Goal: Task Accomplishment & Management: Manage account settings

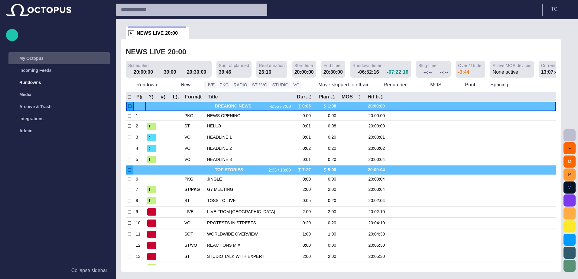
click at [102, 55] on div "main menu" at bounding box center [104, 58] width 12 height 12
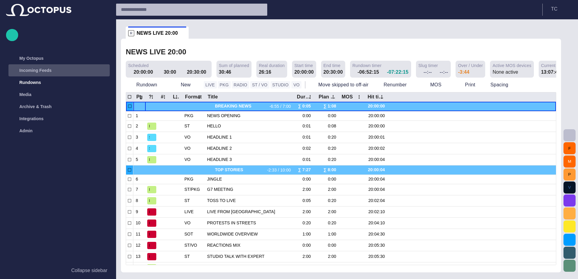
click at [104, 72] on span "main menu" at bounding box center [103, 70] width 5 height 5
click at [46, 81] on p "Reuters Web" at bounding box center [66, 82] width 88 height 6
click at [100, 71] on div "main menu" at bounding box center [104, 70] width 12 height 12
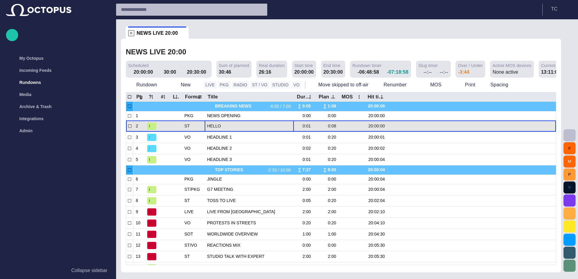
click at [232, 125] on span "HELLO" at bounding box center [249, 126] width 84 height 6
click at [220, 127] on span "HEADLINE 1" at bounding box center [249, 126] width 84 height 6
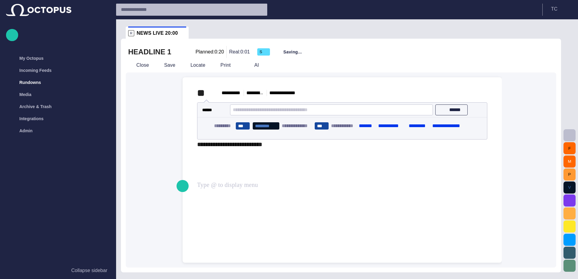
click at [294, 159] on div "**********" at bounding box center [342, 118] width 310 height 82
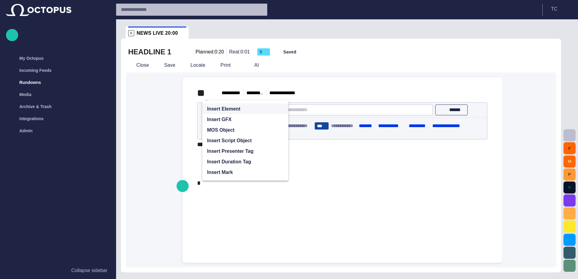
click at [280, 107] on span "button" at bounding box center [281, 109] width 5 height 5
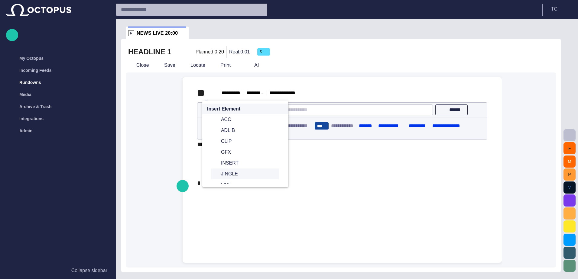
scroll to position [91, 0]
click at [232, 148] on span "SOT" at bounding box center [248, 149] width 54 height 6
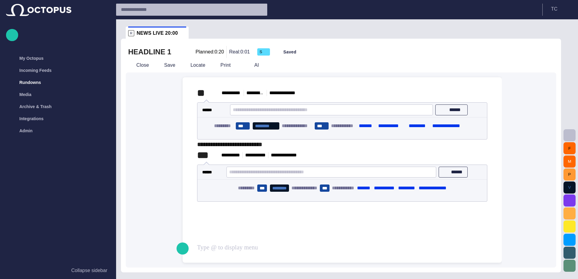
scroll to position [0, 0]
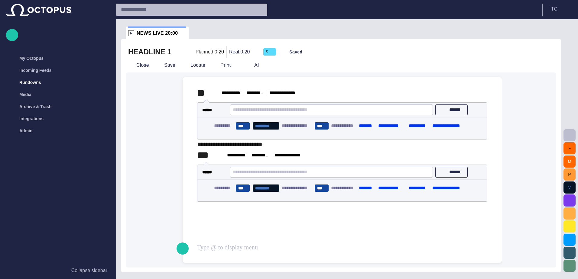
click at [249, 116] on div "****** ******" at bounding box center [342, 110] width 290 height 15
click at [443, 109] on button "******" at bounding box center [451, 110] width 33 height 11
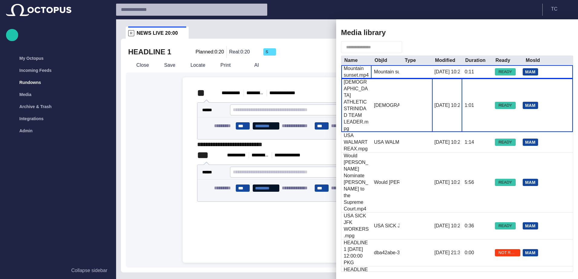
click at [432, 87] on div "10/8/2023 10:25" at bounding box center [447, 105] width 30 height 53
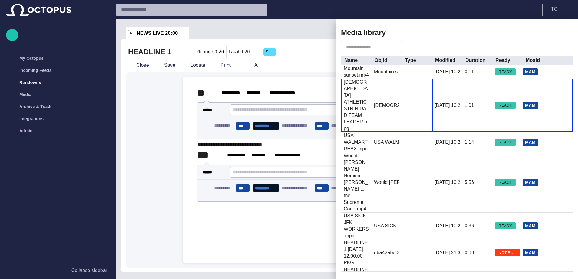
click at [432, 87] on div "10/8/2023 10:25" at bounding box center [447, 105] width 30 height 53
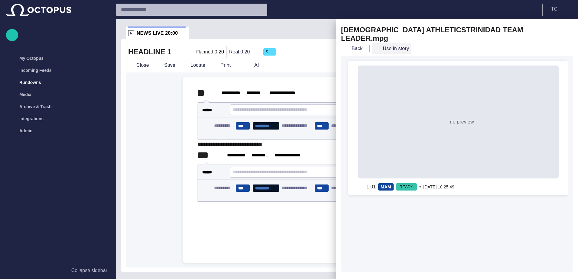
click at [390, 43] on button "Use in story" at bounding box center [391, 48] width 39 height 11
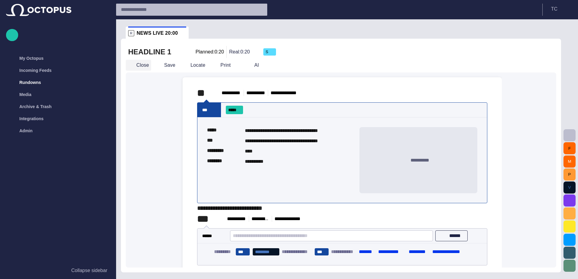
click at [140, 65] on button "Close" at bounding box center [138, 65] width 25 height 11
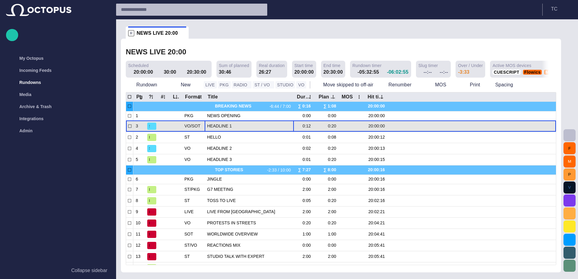
click at [239, 127] on span "HEADLINE 1" at bounding box center [249, 126] width 84 height 6
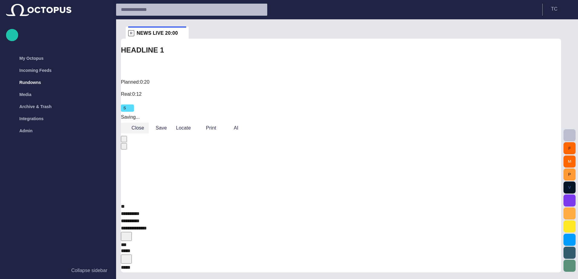
click at [137, 123] on button "Close" at bounding box center [135, 128] width 28 height 11
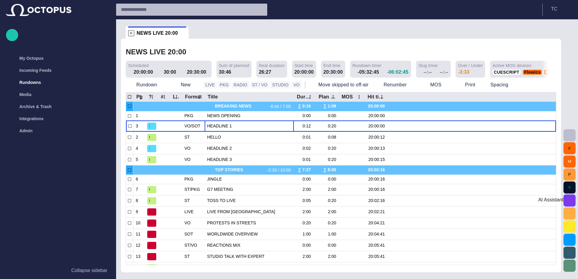
click at [570, 203] on span "button" at bounding box center [569, 200] width 7 height 7
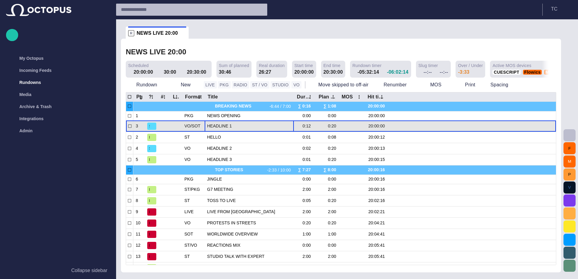
click at [235, 126] on span "HEADLINE 1" at bounding box center [249, 126] width 84 height 6
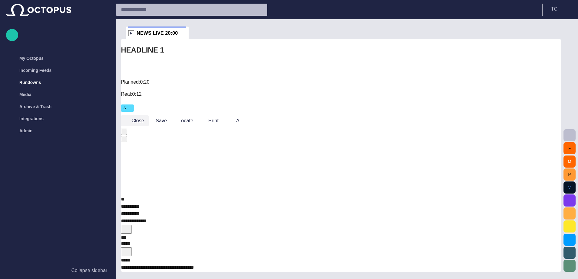
click at [138, 115] on button "Close" at bounding box center [135, 120] width 28 height 11
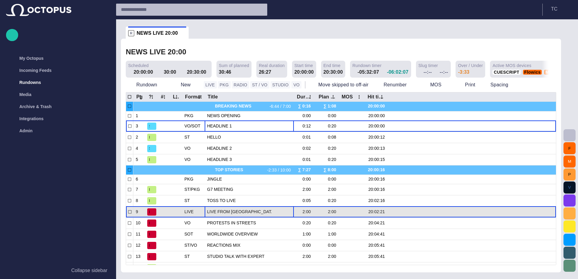
click at [235, 214] on span "LIVE FROM [GEOGRAPHIC_DATA]" at bounding box center [249, 212] width 84 height 6
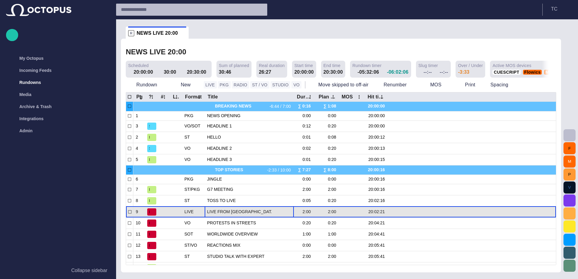
click at [235, 214] on span "LIVE FROM [GEOGRAPHIC_DATA]" at bounding box center [249, 212] width 84 height 6
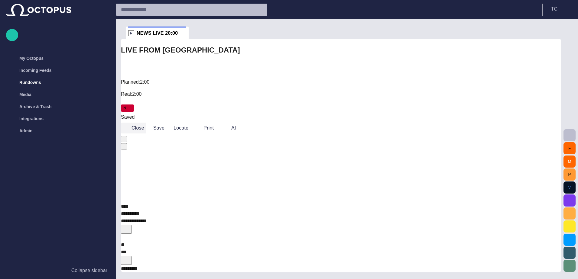
click at [141, 123] on button "Close" at bounding box center [133, 128] width 25 height 11
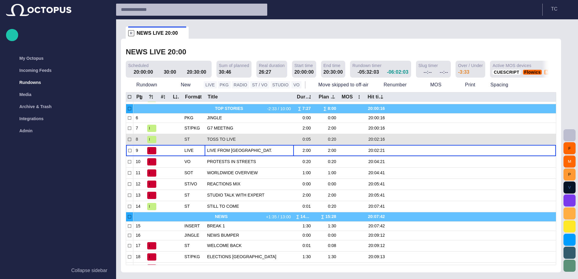
scroll to position [57, 0]
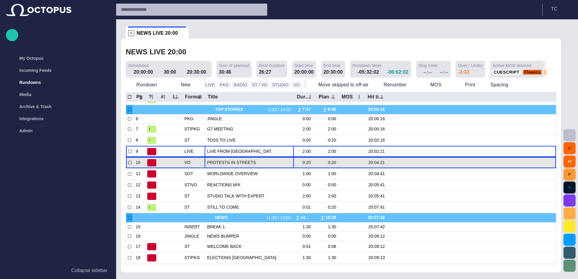
click at [228, 166] on span "PROTESTS IN STREETS" at bounding box center [249, 163] width 84 height 6
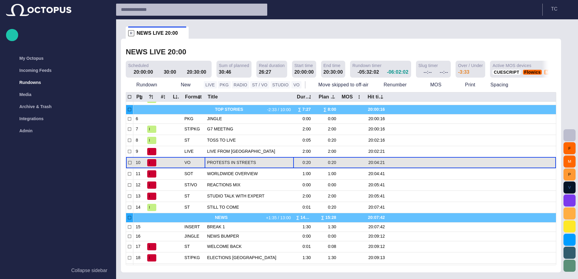
click at [228, 166] on span "PROTESTS IN STREETS" at bounding box center [249, 163] width 84 height 6
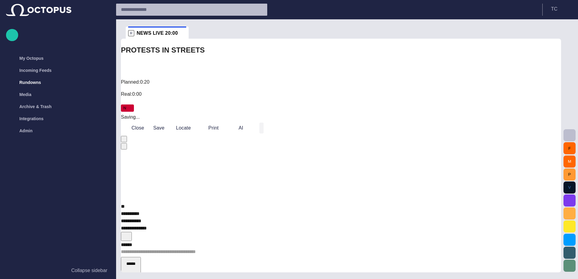
click at [261, 128] on span "button" at bounding box center [261, 128] width 0 height 0
click at [144, 123] on button "Close" at bounding box center [135, 128] width 28 height 11
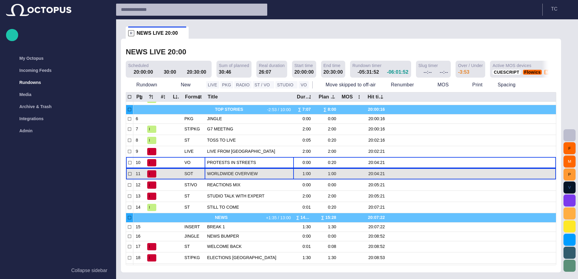
click at [240, 175] on span "WORLDWIDE OVERVIEW" at bounding box center [249, 174] width 84 height 6
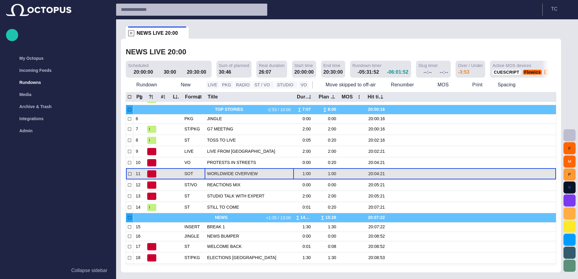
click at [240, 175] on span "WORLDWIDE OVERVIEW" at bounding box center [249, 174] width 84 height 6
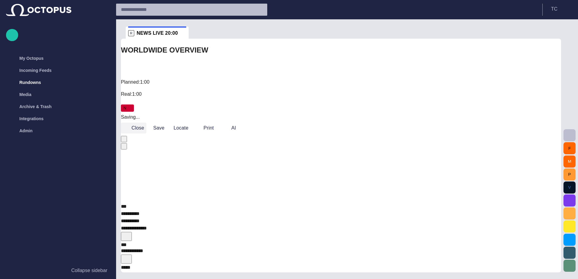
click at [136, 123] on button "Close" at bounding box center [133, 128] width 25 height 11
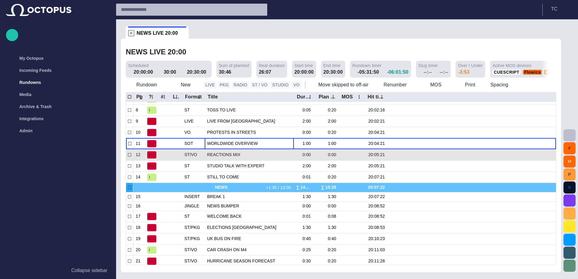
scroll to position [86, 0]
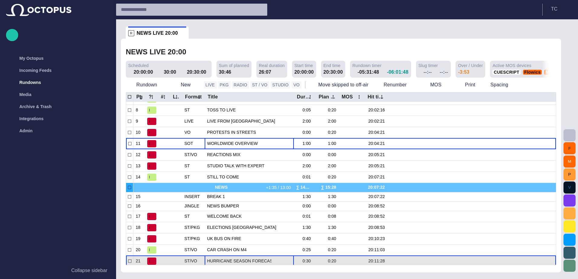
click at [232, 262] on span "HURRICANE SEASON FORECAST" at bounding box center [249, 261] width 84 height 6
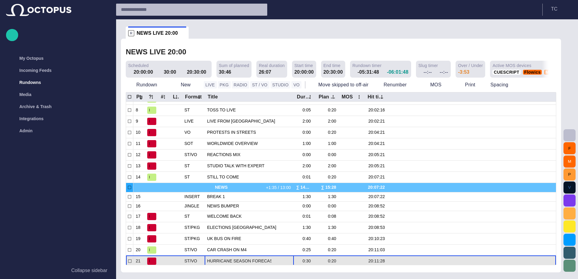
click at [232, 262] on span "HURRICANE SEASON FORECAST" at bounding box center [249, 261] width 84 height 6
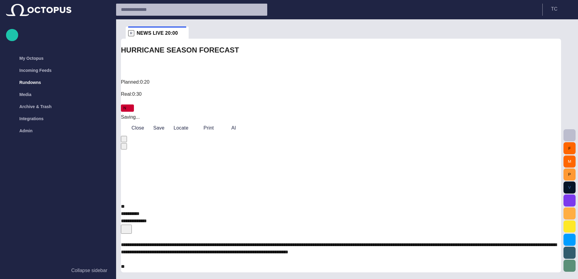
scroll to position [0, 0]
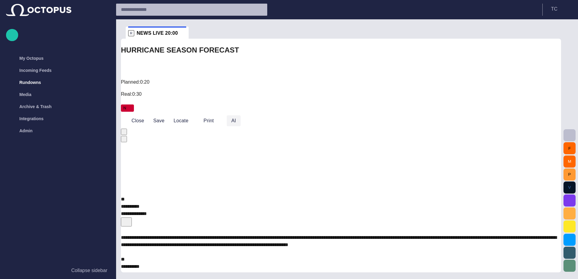
click at [229, 121] on span "button" at bounding box center [229, 121] width 0 height 0
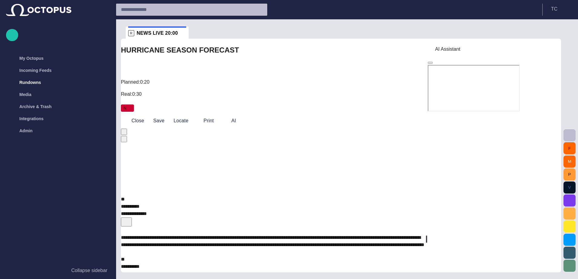
click at [346, 235] on span "**********" at bounding box center [273, 241] width 304 height 12
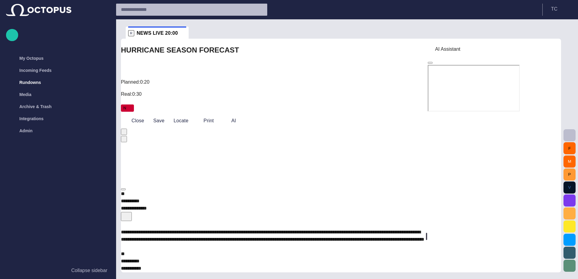
click at [334, 222] on div "**********" at bounding box center [273, 236] width 304 height 29
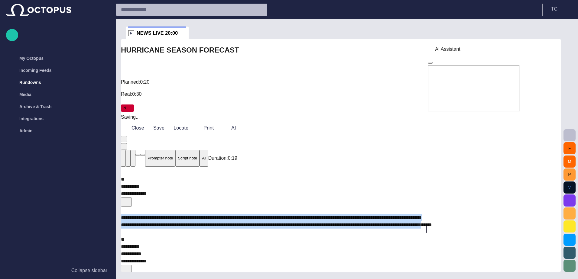
drag, startPoint x: 332, startPoint y: 135, endPoint x: 138, endPoint y: 108, distance: 196.2
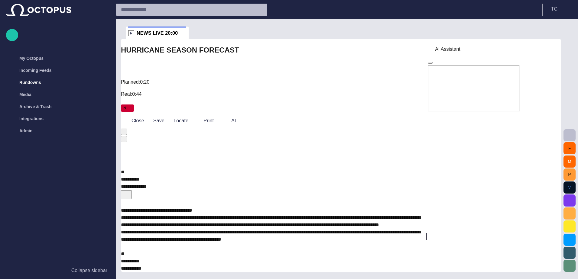
click at [430, 63] on span "button" at bounding box center [430, 63] width 0 height 0
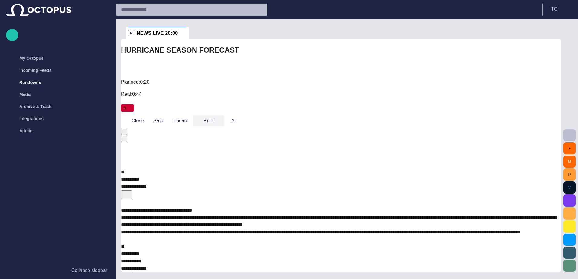
click at [224, 115] on button "Print" at bounding box center [208, 120] width 31 height 11
click at [243, 279] on div at bounding box center [289, 284] width 578 height 0
click at [231, 121] on span "button" at bounding box center [231, 121] width 0 height 0
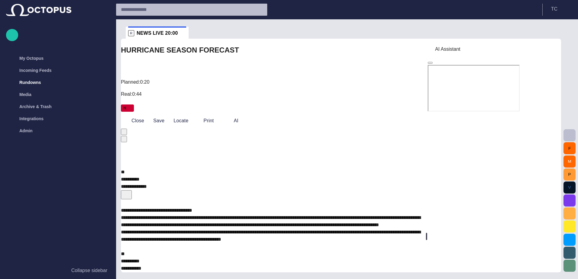
click at [430, 63] on span "button" at bounding box center [430, 63] width 0 height 0
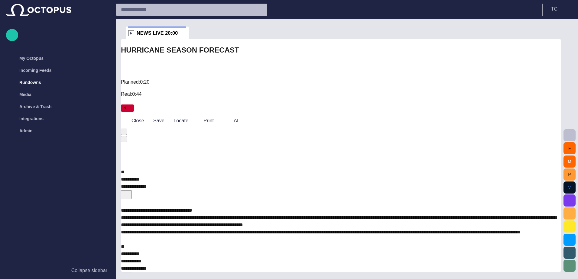
click at [229, 115] on div "Print" at bounding box center [211, 120] width 36 height 11
click at [231, 121] on span "button" at bounding box center [231, 121] width 0 height 0
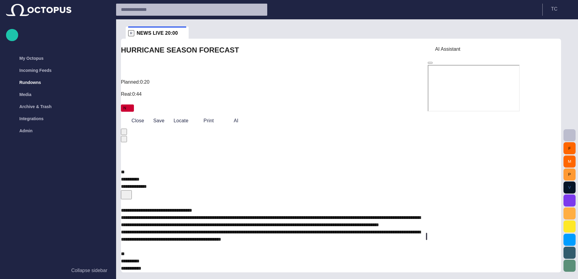
click at [430, 63] on span "button" at bounding box center [430, 63] width 0 height 0
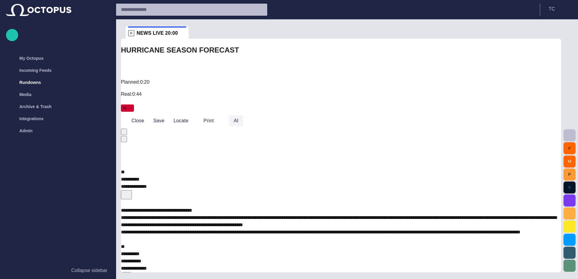
click at [231, 121] on span "button" at bounding box center [231, 121] width 0 height 0
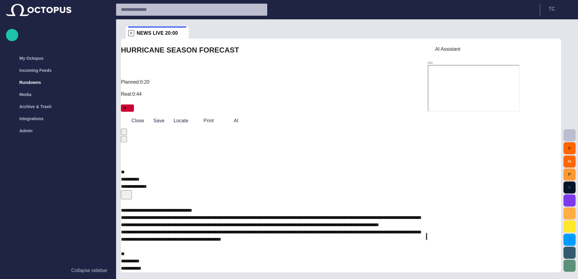
click at [430, 63] on span "button" at bounding box center [430, 63] width 0 height 0
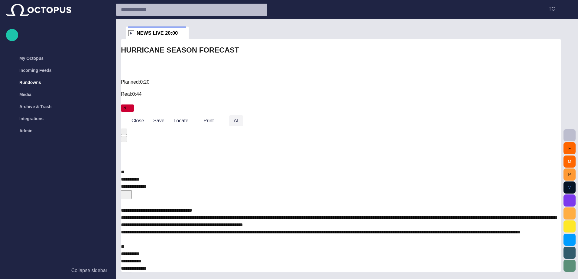
click at [243, 115] on button "AI" at bounding box center [236, 120] width 14 height 11
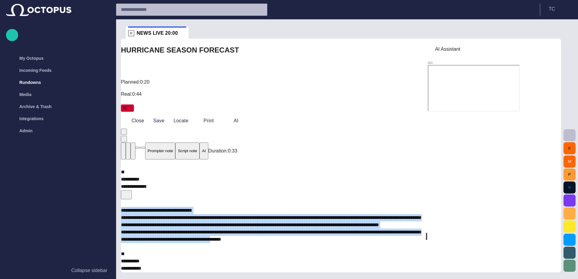
drag, startPoint x: 278, startPoint y: 177, endPoint x: 146, endPoint y: 106, distance: 150.7
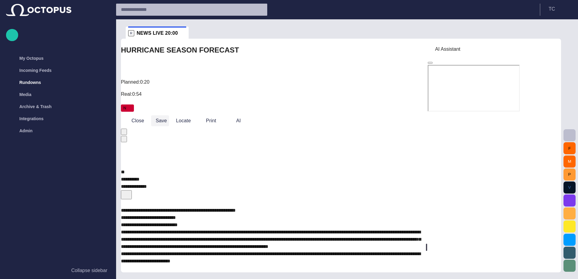
click at [161, 115] on button "Save" at bounding box center [160, 120] width 18 height 11
click at [430, 63] on span "button" at bounding box center [430, 63] width 0 height 0
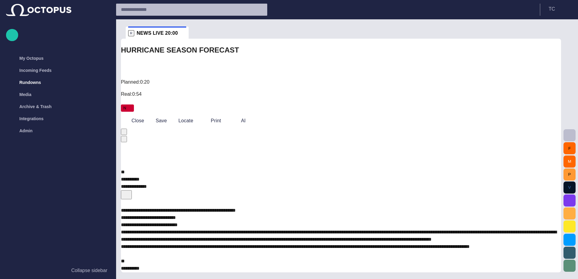
click at [318, 200] on div "**********" at bounding box center [341, 229] width 440 height 58
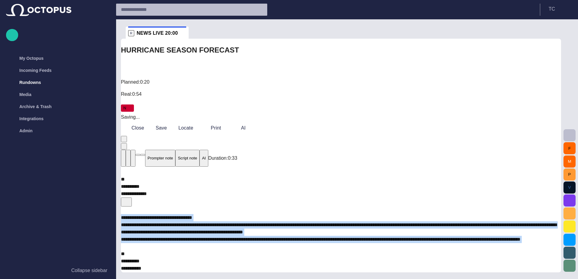
click at [281, 207] on div "**********" at bounding box center [341, 229] width 440 height 44
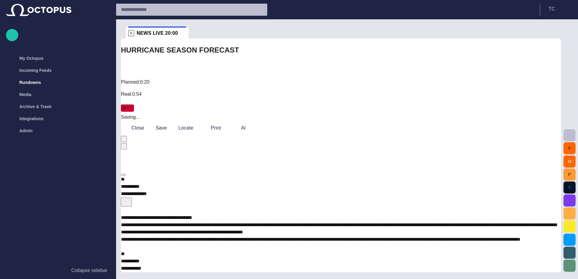
drag, startPoint x: 271, startPoint y: 138, endPoint x: 238, endPoint y: 113, distance: 41.0
click at [166, 123] on button "Save" at bounding box center [161, 128] width 20 height 11
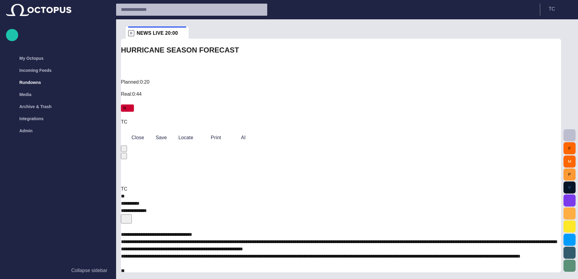
click at [573, 201] on button "button" at bounding box center [569, 201] width 12 height 12
click at [139, 132] on button "Close" at bounding box center [135, 137] width 28 height 11
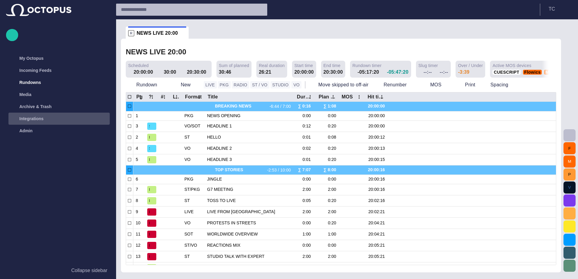
click at [103, 119] on span "main menu" at bounding box center [103, 118] width 5 height 5
click at [103, 117] on span "main menu" at bounding box center [103, 118] width 5 height 5
click at [566, 199] on span "button" at bounding box center [569, 200] width 7 height 7
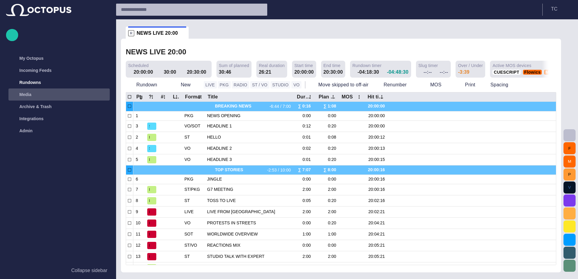
click at [41, 90] on div "Media" at bounding box center [60, 95] width 100 height 10
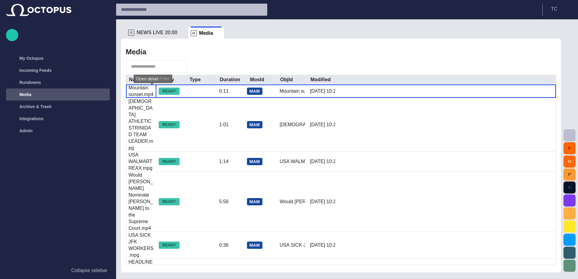
click at [156, 83] on body "Story Rundown My Octopus Incoming Feeds Rundowns Media Archive & Trash Integrat…" at bounding box center [289, 139] width 578 height 279
click at [154, 93] on span "button" at bounding box center [152, 91] width 6 height 6
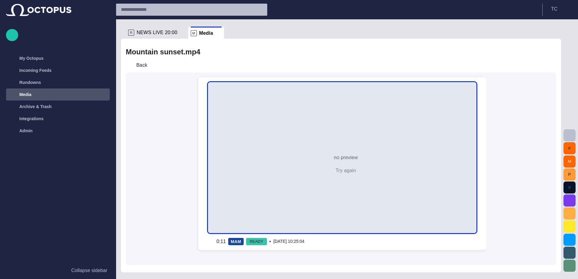
click at [344, 169] on button "Try again" at bounding box center [342, 170] width 38 height 11
click at [328, 170] on span "button" at bounding box center [330, 171] width 6 height 6
click at [329, 170] on span "button" at bounding box center [330, 171] width 6 height 6
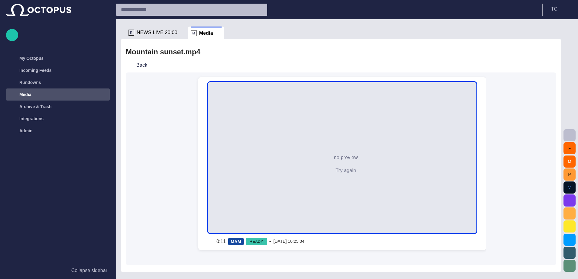
click at [329, 170] on span "button" at bounding box center [330, 171] width 6 height 6
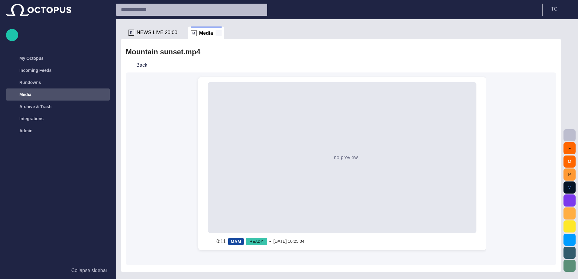
click at [216, 34] on span at bounding box center [219, 33] width 6 height 6
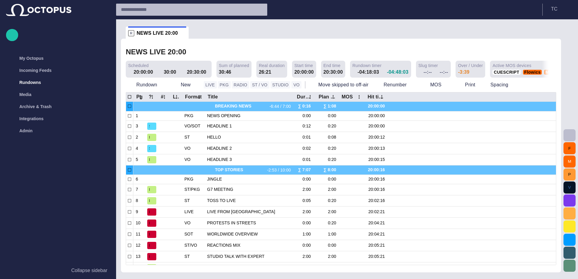
click at [572, 158] on button "M" at bounding box center [569, 162] width 12 height 12
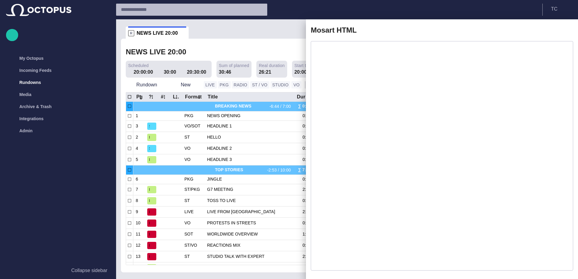
click at [566, 28] on span "button" at bounding box center [564, 30] width 7 height 7
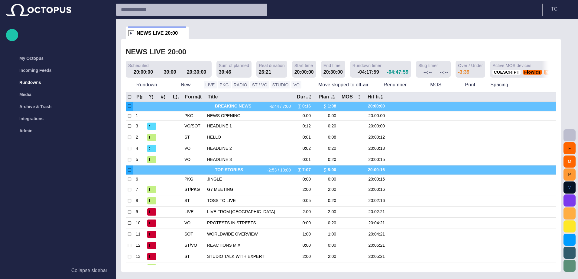
click at [569, 135] on span "button" at bounding box center [569, 135] width 7 height 7
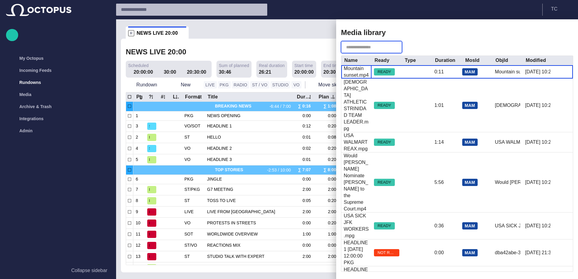
click at [350, 46] on input "text" at bounding box center [367, 47] width 42 height 6
paste input "**********"
type input "**********"
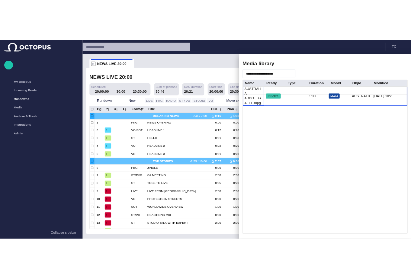
scroll to position [0, 0]
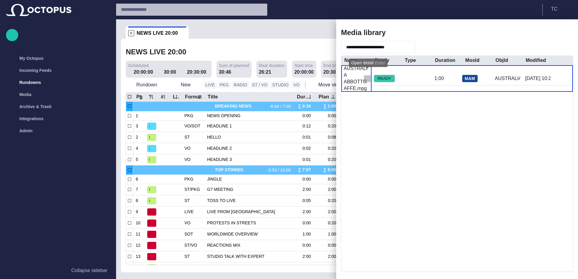
click at [368, 76] on span "button" at bounding box center [367, 79] width 6 height 6
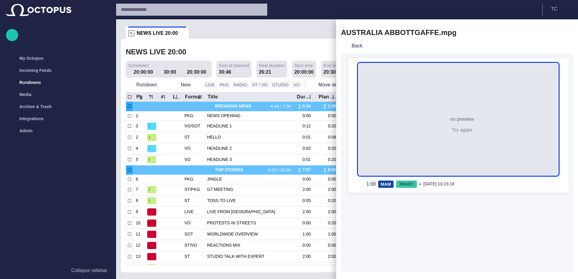
click at [458, 131] on button "Try again" at bounding box center [458, 130] width 38 height 11
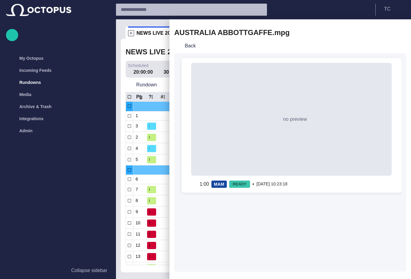
click at [401, 31] on span "button" at bounding box center [397, 32] width 7 height 7
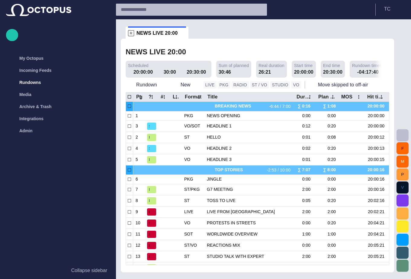
click at [407, 135] on button "button" at bounding box center [403, 135] width 12 height 12
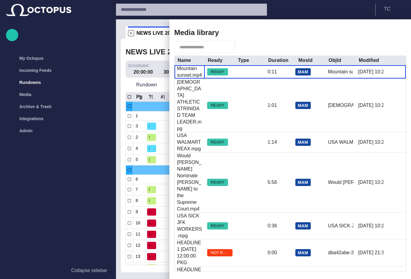
click at [193, 50] on input "text" at bounding box center [201, 47] width 42 height 6
paste input "**********"
type input "**********"
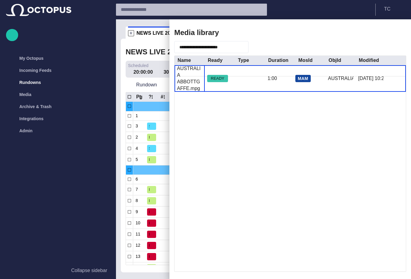
scroll to position [0, 0]
click at [204, 78] on button "button" at bounding box center [200, 78] width 7 height 7
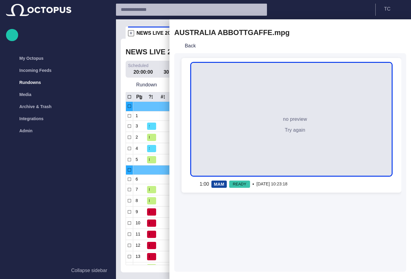
drag, startPoint x: 294, startPoint y: 114, endPoint x: 292, endPoint y: 117, distance: 3.8
click at [292, 117] on div "no preview Try again" at bounding box center [291, 119] width 201 height 113
drag, startPoint x: 292, startPoint y: 117, endPoint x: 291, endPoint y: 131, distance: 14.0
click at [291, 131] on div "no preview Try again" at bounding box center [291, 119] width 201 height 113
click at [287, 128] on button "Try again" at bounding box center [292, 130] width 38 height 11
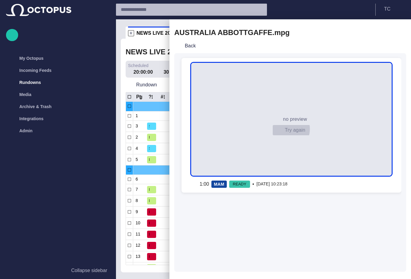
click at [287, 128] on button "Try again" at bounding box center [292, 130] width 38 height 11
click at [288, 131] on button "Try again" at bounding box center [292, 130] width 38 height 11
click at [280, 130] on span "button" at bounding box center [280, 130] width 6 height 6
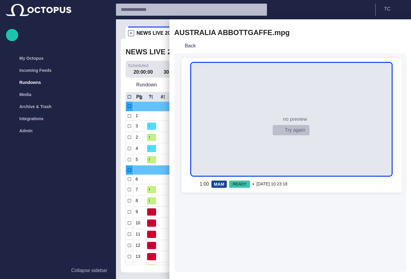
drag, startPoint x: 280, startPoint y: 131, endPoint x: 308, endPoint y: 101, distance: 40.8
click at [280, 131] on span "button" at bounding box center [280, 130] width 6 height 6
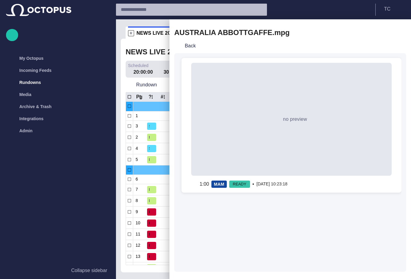
click at [398, 28] on button "button" at bounding box center [398, 32] width 18 height 11
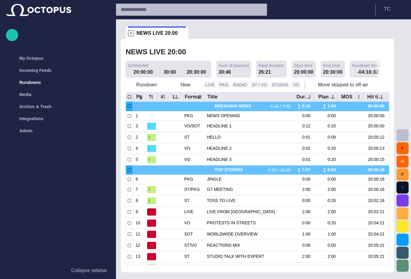
click at [401, 134] on span "button" at bounding box center [402, 135] width 7 height 7
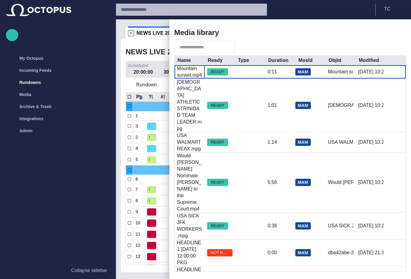
click at [407, 135] on div "Media library Name Ready Type Duration MosId ObjId Modified Mountain sunset.mp4…" at bounding box center [291, 149] width 242 height 260
click at [201, 50] on input "text" at bounding box center [201, 47] width 42 height 6
paste input "**********"
type input "**********"
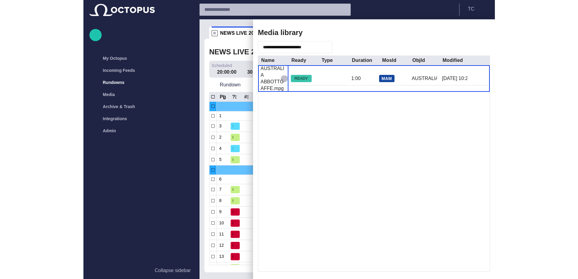
scroll to position [0, 0]
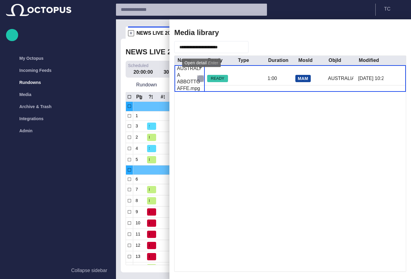
click at [199, 76] on span "button" at bounding box center [201, 79] width 6 height 6
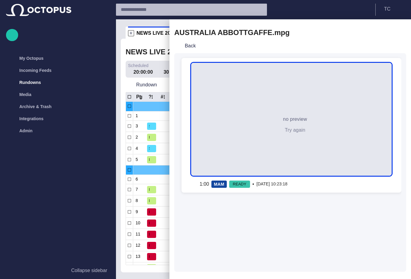
click at [281, 130] on span "button" at bounding box center [280, 130] width 6 height 6
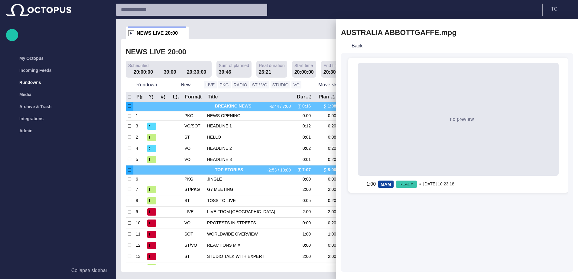
click at [565, 32] on span "button" at bounding box center [564, 32] width 7 height 7
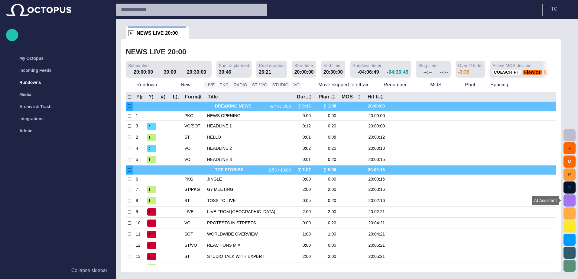
click at [566, 201] on span "button" at bounding box center [569, 200] width 7 height 7
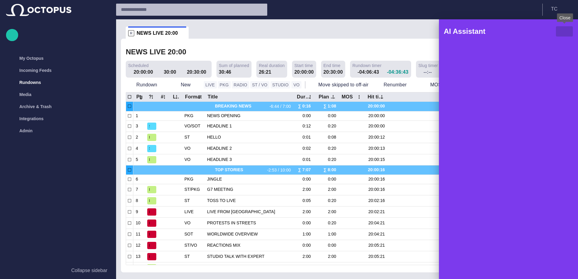
click at [566, 31] on span "button" at bounding box center [564, 31] width 7 height 7
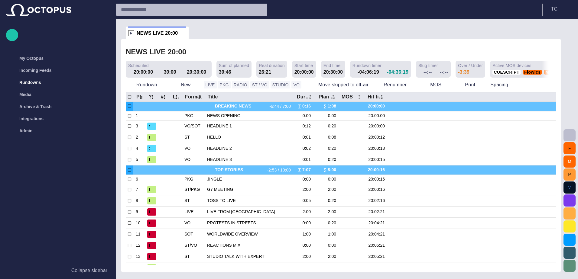
click at [565, 201] on button "button" at bounding box center [569, 201] width 12 height 12
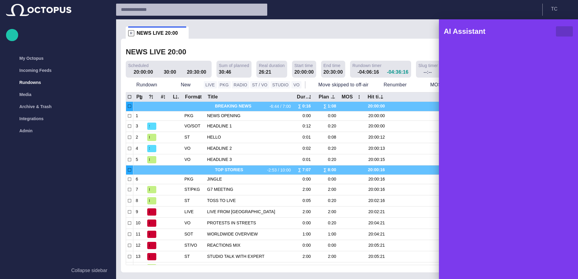
click at [568, 28] on button "button" at bounding box center [565, 31] width 18 height 11
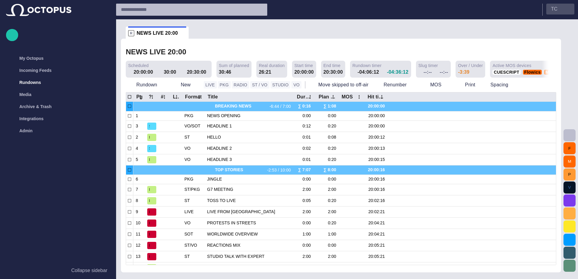
click at [571, 8] on button "T C" at bounding box center [560, 9] width 28 height 11
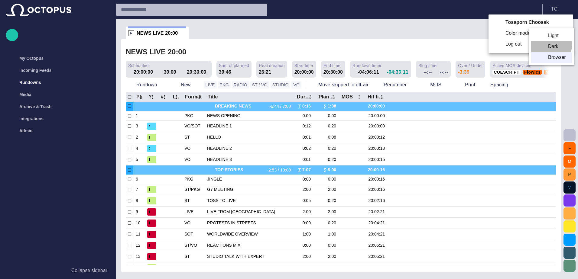
drag, startPoint x: 533, startPoint y: 44, endPoint x: 509, endPoint y: 38, distance: 25.2
click at [533, 44] on li "Dark" at bounding box center [551, 46] width 41 height 11
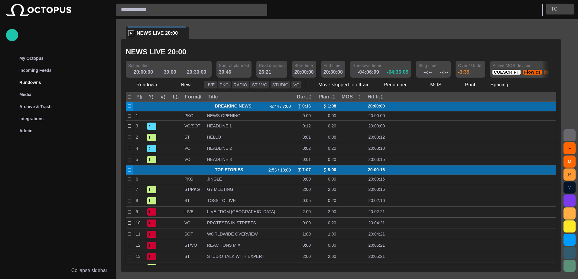
drag, startPoint x: 509, startPoint y: 38, endPoint x: 564, endPoint y: 9, distance: 62.2
click at [563, 9] on button "T C" at bounding box center [560, 9] width 28 height 11
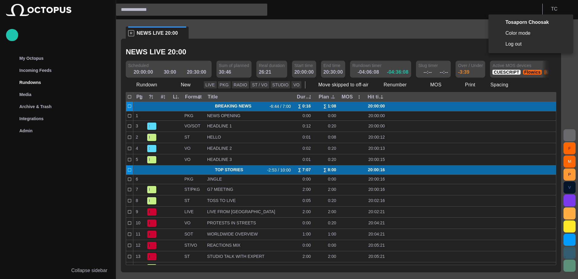
click at [514, 44] on li "Log out" at bounding box center [531, 44] width 85 height 11
click at [570, 199] on span "button" at bounding box center [569, 200] width 7 height 7
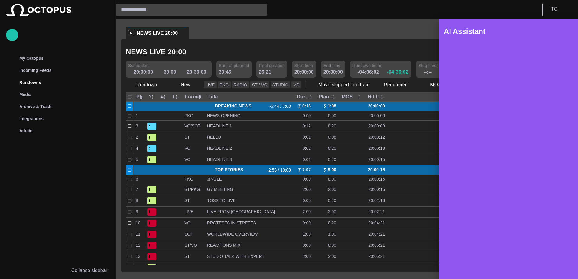
click at [559, 33] on button "button" at bounding box center [565, 31] width 18 height 11
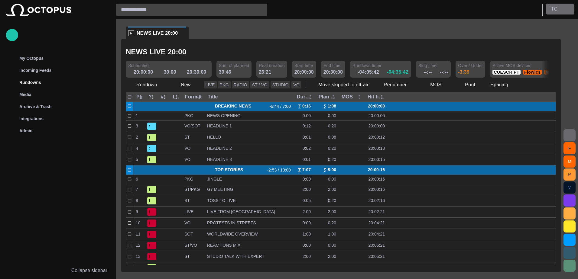
click at [557, 9] on p "T C" at bounding box center [554, 8] width 6 height 7
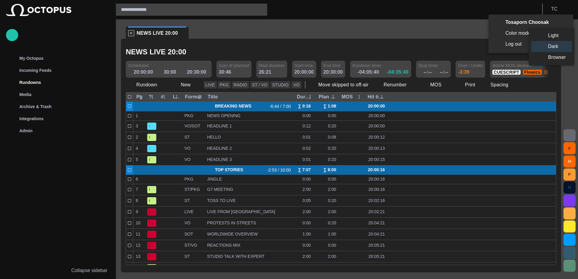
click at [560, 36] on li "Light" at bounding box center [551, 35] width 41 height 11
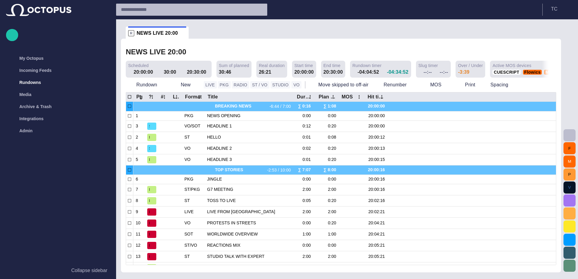
click at [567, 199] on span "button" at bounding box center [569, 200] width 7 height 7
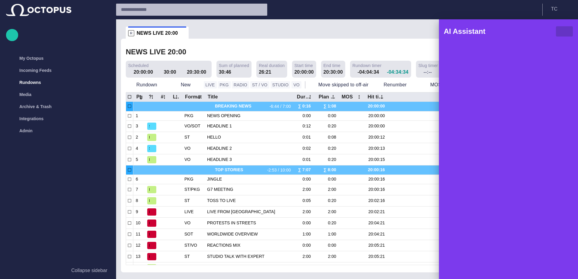
click at [567, 31] on span "button" at bounding box center [564, 31] width 7 height 7
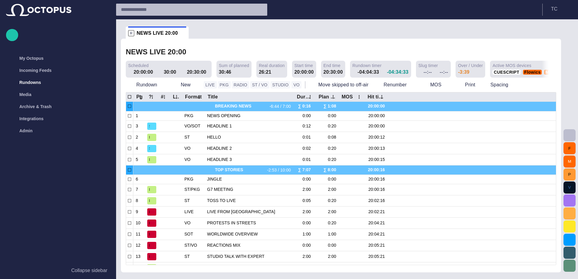
click at [568, 201] on span "button" at bounding box center [569, 200] width 7 height 7
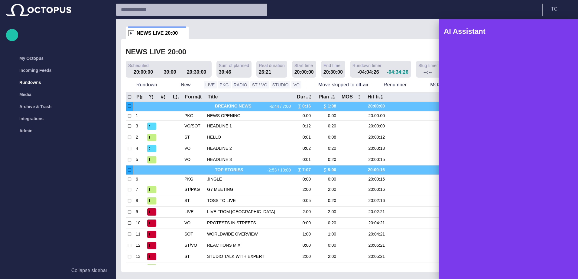
click at [563, 11] on div at bounding box center [289, 139] width 578 height 279
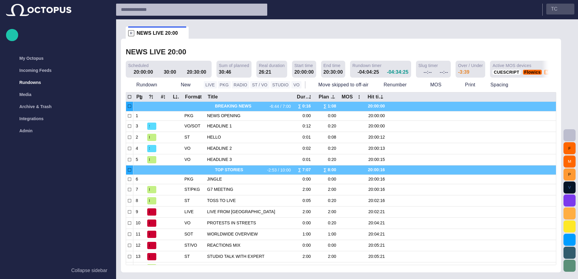
click at [565, 10] on span "button" at bounding box center [567, 9] width 5 height 5
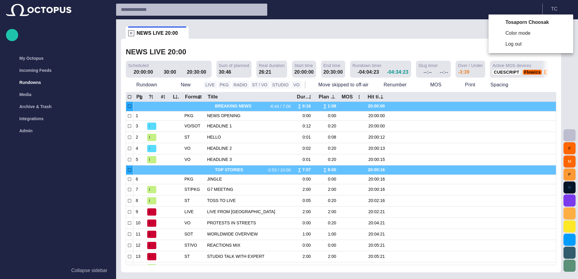
click at [525, 41] on li "Log out" at bounding box center [531, 44] width 85 height 11
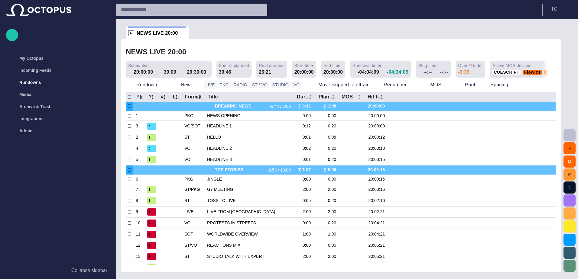
click at [572, 202] on span "button" at bounding box center [569, 200] width 7 height 7
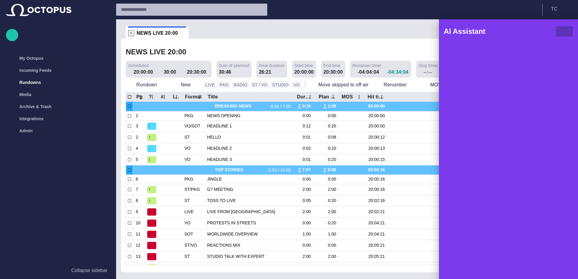
click at [567, 31] on span "button" at bounding box center [564, 31] width 7 height 7
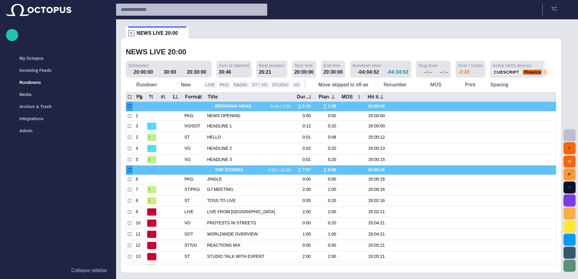
click at [569, 201] on span "button" at bounding box center [569, 200] width 7 height 7
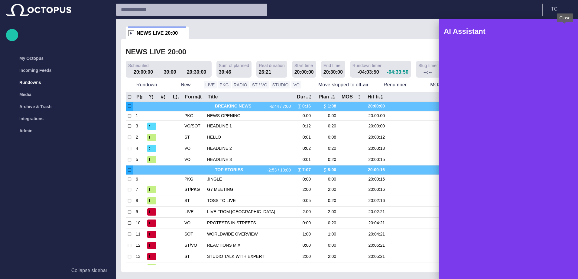
click at [566, 31] on span "button" at bounding box center [564, 31] width 7 height 7
